Goal: Task Accomplishment & Management: Manage account settings

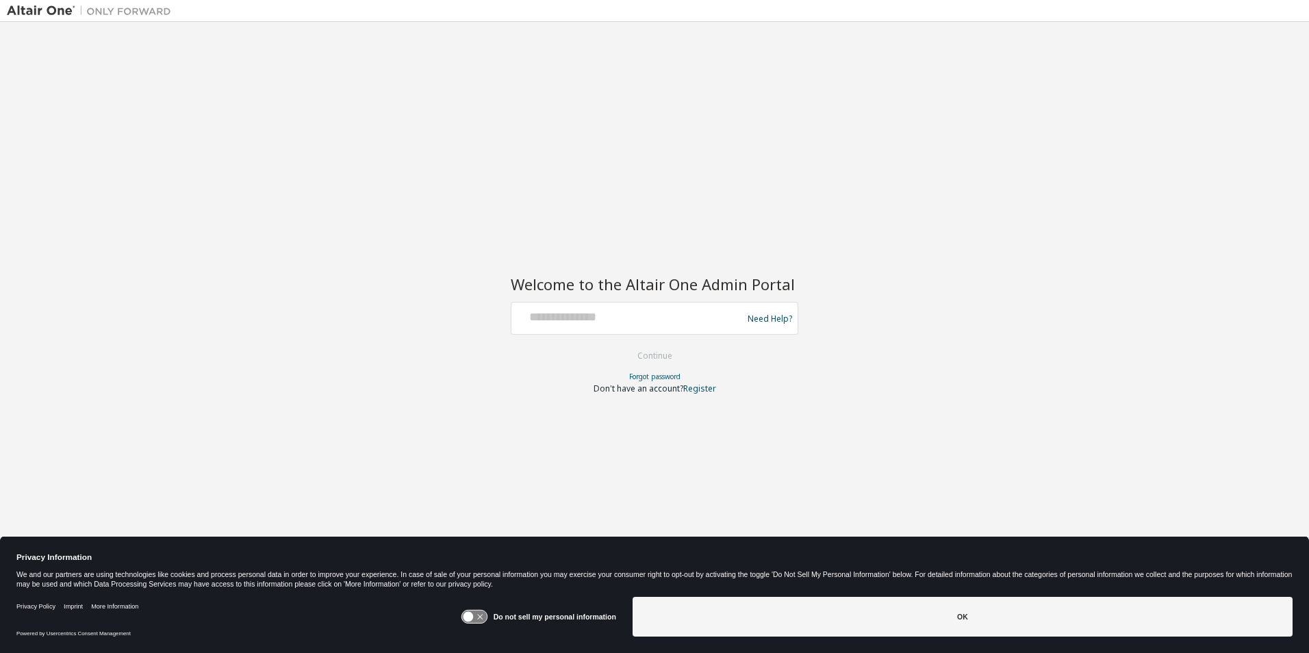
click at [658, 326] on div at bounding box center [629, 318] width 224 height 26
click at [585, 315] on input "text" at bounding box center [629, 315] width 224 height 20
type input "**********"
click at [664, 350] on button "Continue" at bounding box center [655, 356] width 64 height 21
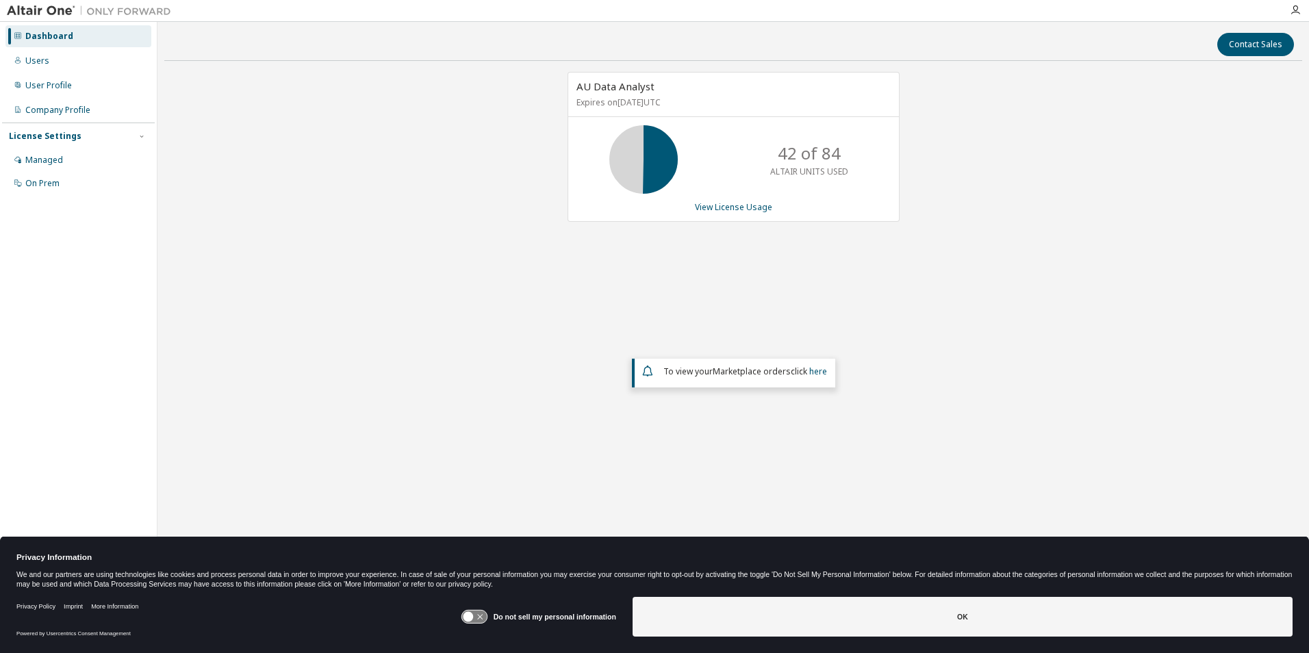
click at [88, 139] on div "License Settings" at bounding box center [78, 136] width 139 height 12
click at [40, 23] on div "Dashboard Users User Profile Company Profile License Settings Managed On Prem" at bounding box center [78, 317] width 157 height 591
click at [44, 27] on div "Dashboard" at bounding box center [78, 36] width 146 height 22
click at [56, 12] on img at bounding box center [92, 11] width 171 height 14
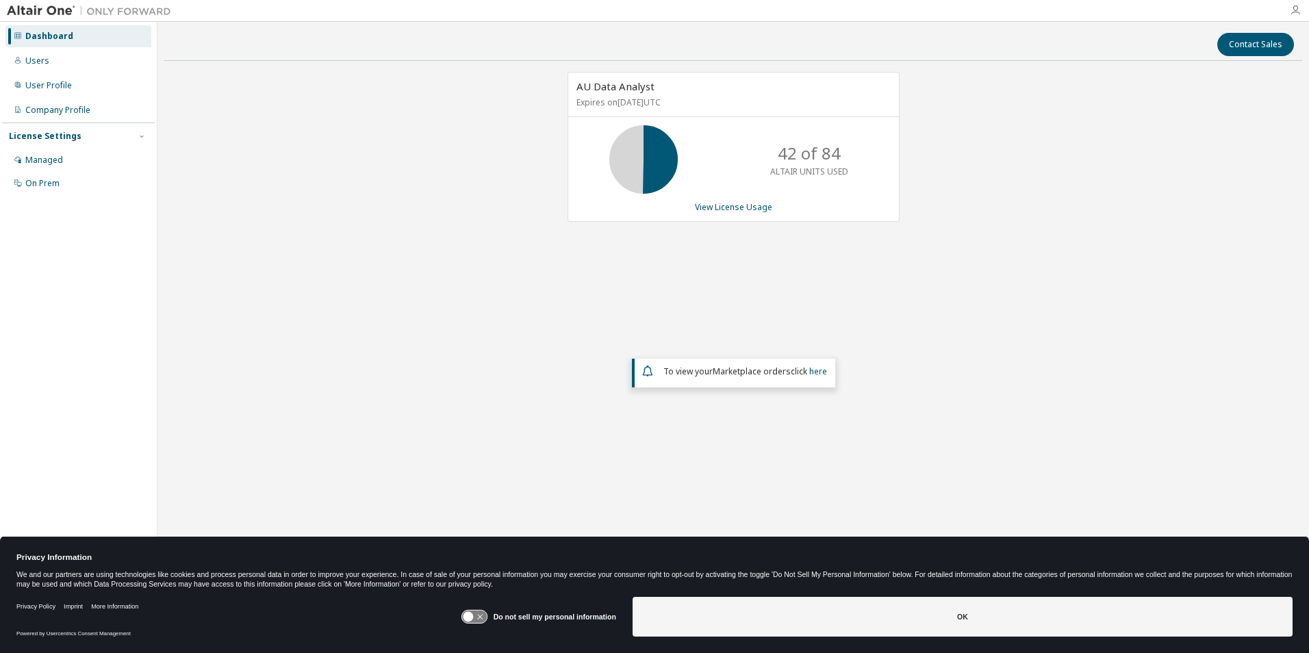
click at [1296, 14] on icon "button" at bounding box center [1294, 10] width 11 height 11
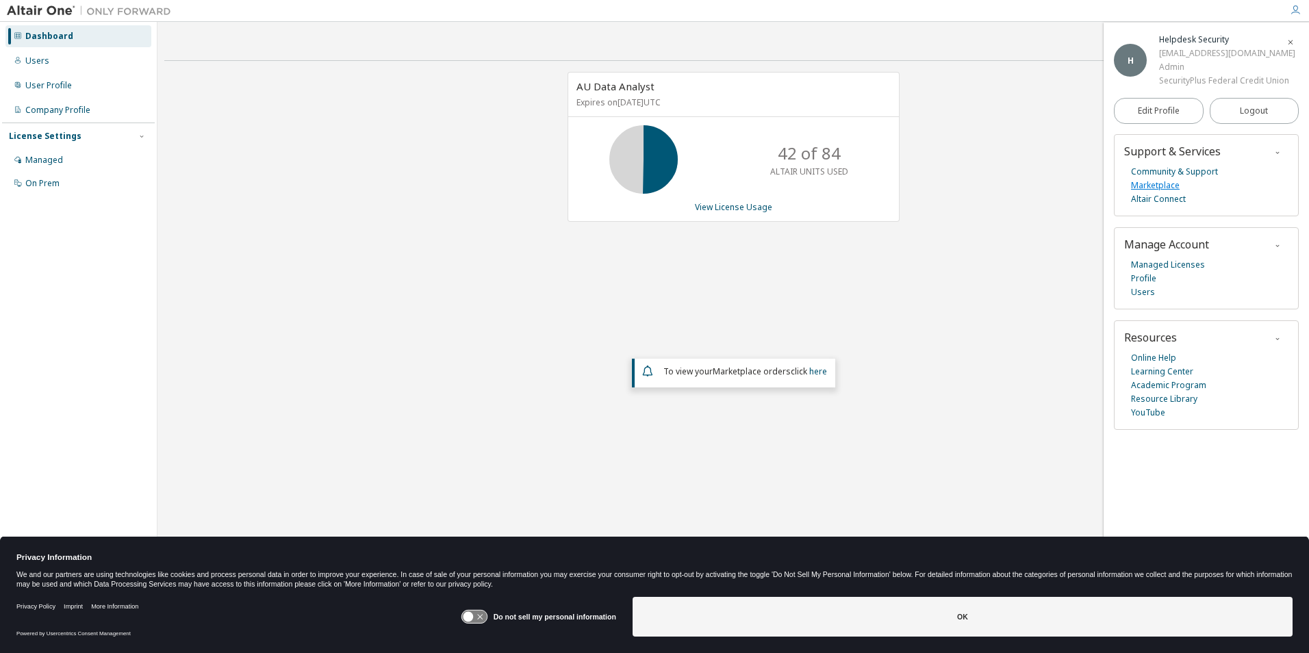
click at [1158, 183] on link "Marketplace" at bounding box center [1155, 186] width 49 height 14
click at [1296, 5] on icon "button" at bounding box center [1294, 10] width 11 height 11
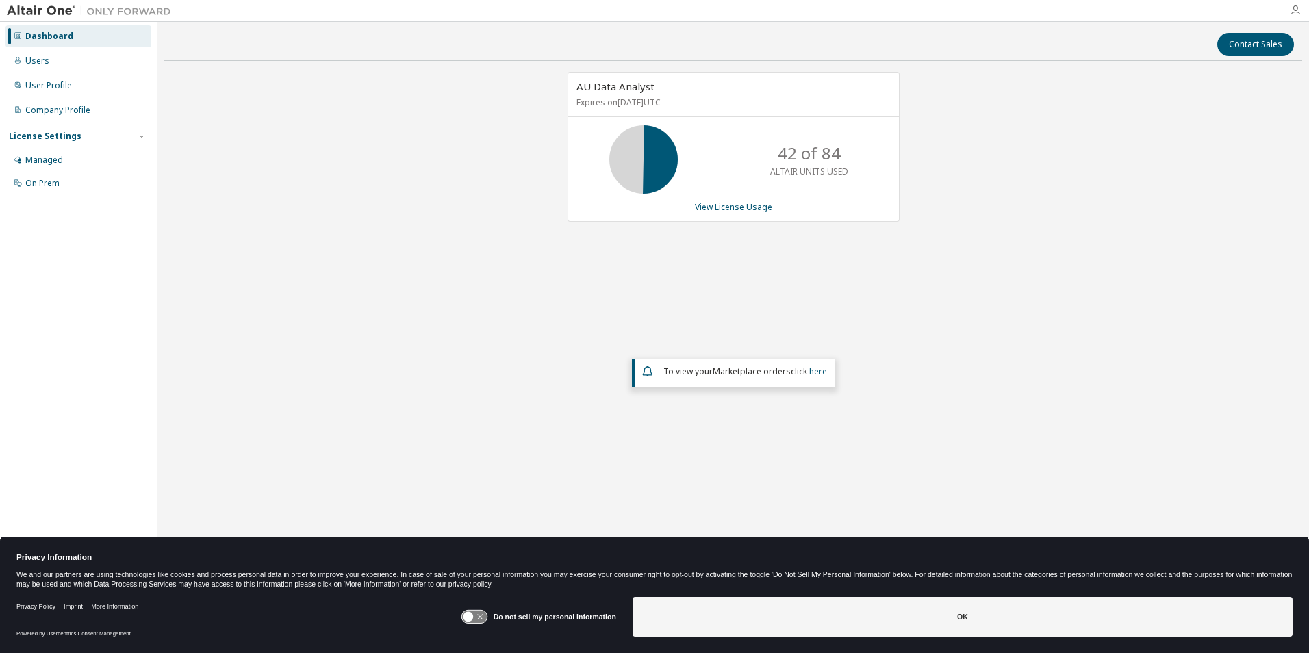
click at [1294, 9] on icon "button" at bounding box center [1294, 10] width 11 height 11
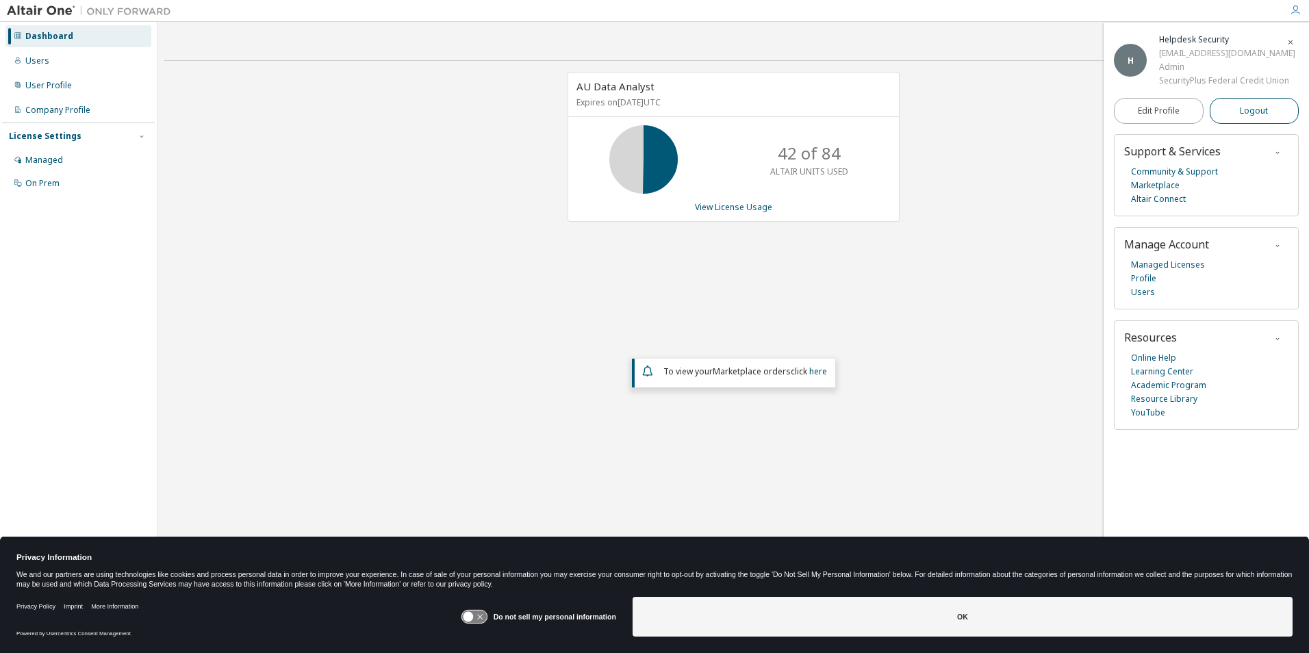
click at [1256, 106] on span "Logout" at bounding box center [1253, 111] width 28 height 14
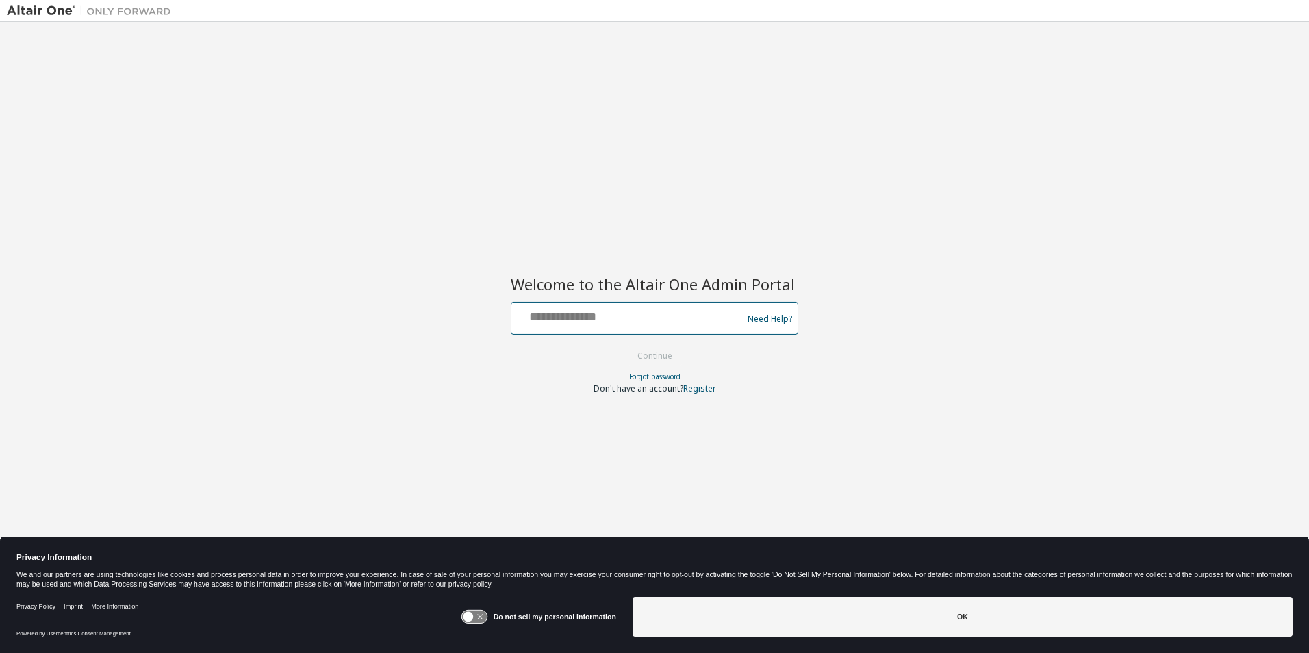
click at [678, 317] on input "text" at bounding box center [629, 315] width 224 height 20
type input "**********"
click at [654, 355] on button "Continue" at bounding box center [655, 356] width 64 height 21
